Goal: Check status

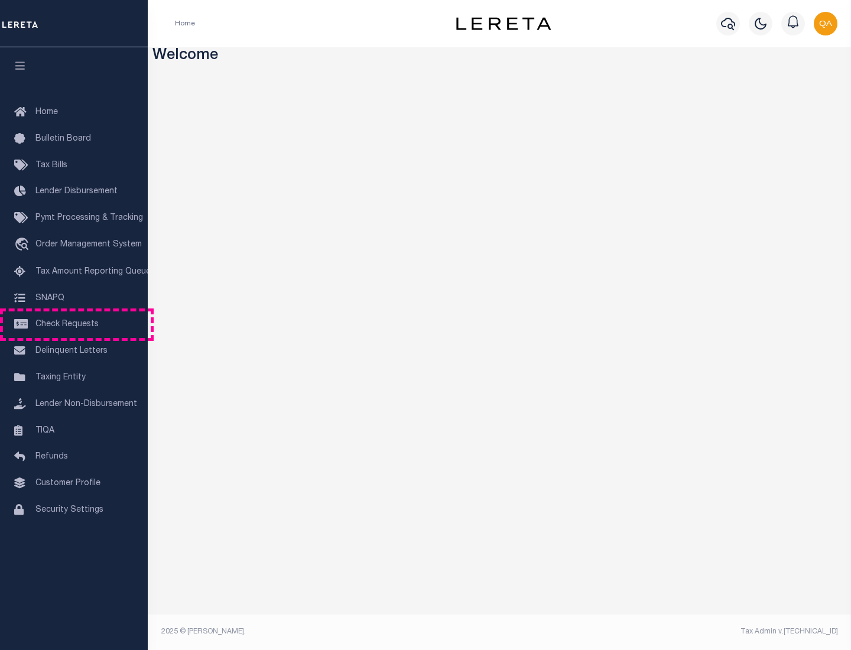
click at [74, 325] on span "Check Requests" at bounding box center [66, 324] width 63 height 8
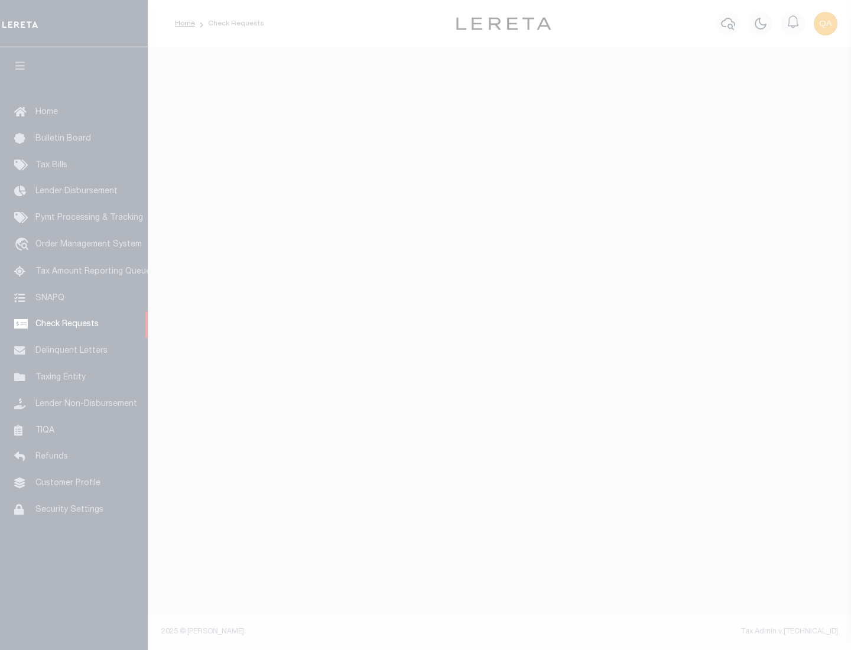
select select "50"
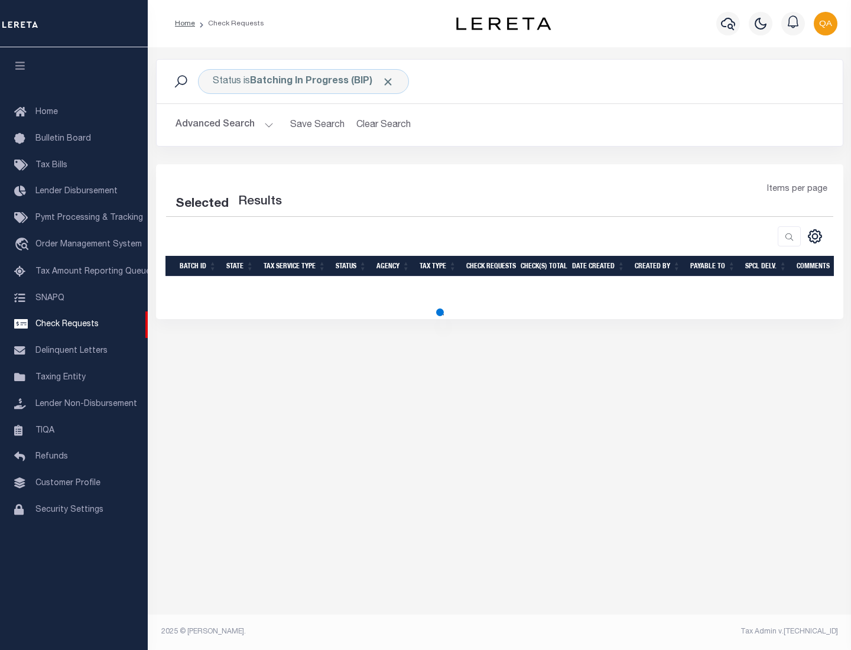
select select "50"
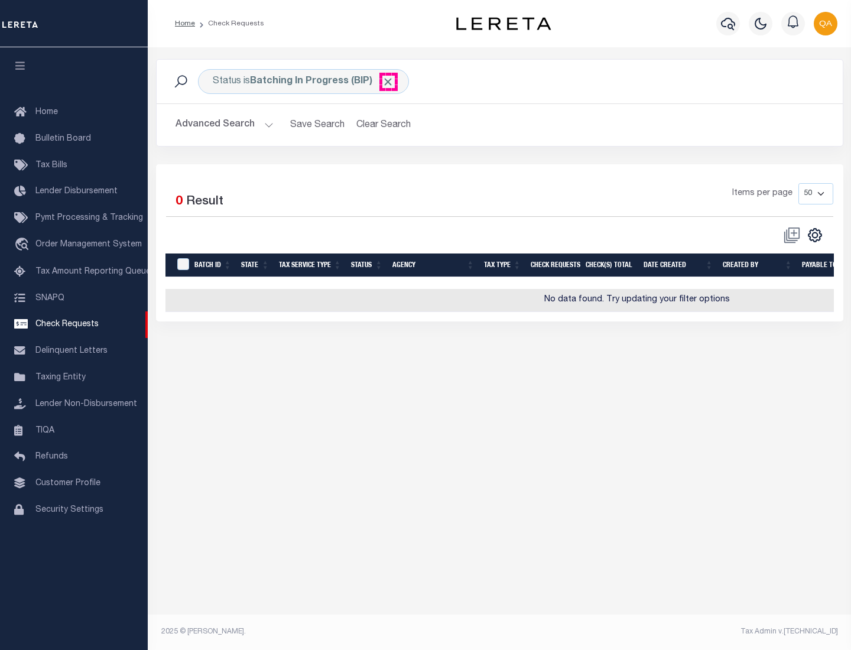
click at [388, 82] on span "Click to Remove" at bounding box center [388, 82] width 12 height 12
